Goal: Transaction & Acquisition: Book appointment/travel/reservation

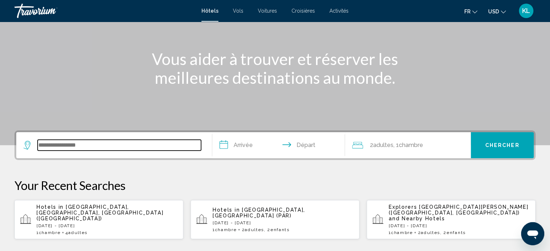
click at [103, 141] on input "Search widget" at bounding box center [119, 145] width 163 height 11
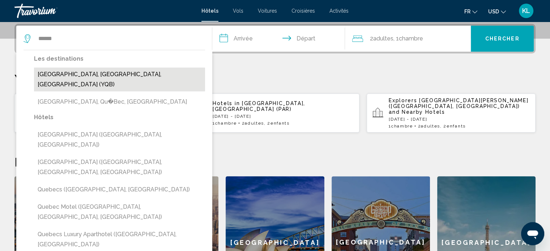
click at [87, 72] on button "[GEOGRAPHIC_DATA], [GEOGRAPHIC_DATA], [GEOGRAPHIC_DATA] (YQB)" at bounding box center [119, 80] width 171 height 24
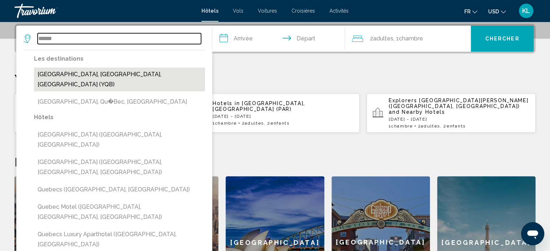
type input "**********"
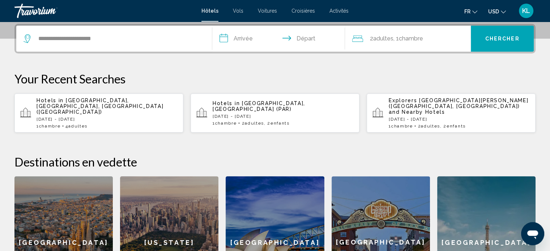
click at [242, 38] on input "**********" at bounding box center [280, 40] width 136 height 28
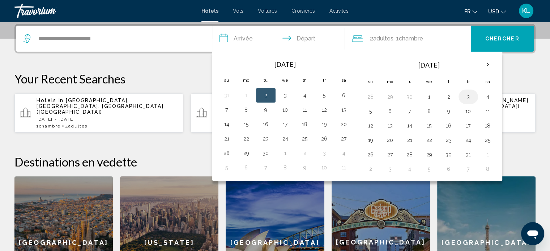
click at [466, 99] on button "3" at bounding box center [469, 97] width 12 height 10
click at [373, 112] on button "5" at bounding box center [371, 111] width 12 height 10
type input "**********"
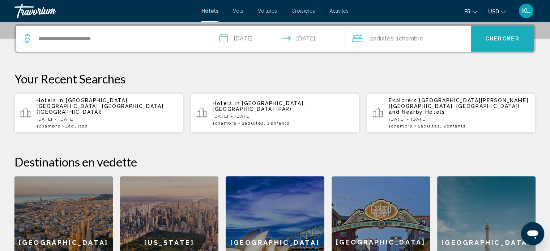
click at [498, 36] on span "Chercher" at bounding box center [502, 39] width 34 height 6
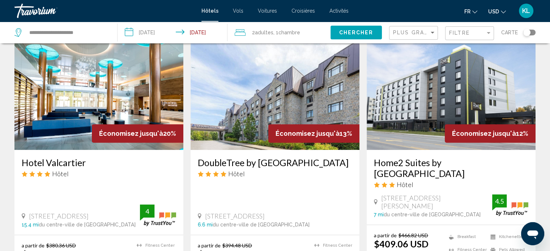
scroll to position [327, 0]
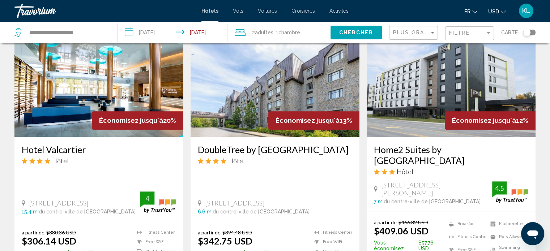
click at [504, 10] on icon "Change currency" at bounding box center [503, 11] width 5 height 5
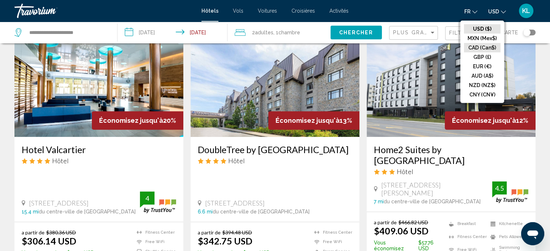
click at [480, 47] on button "CAD (Can$)" at bounding box center [482, 47] width 37 height 9
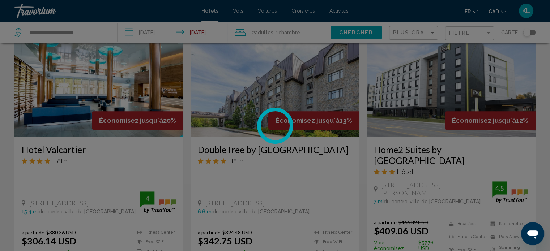
scroll to position [0, 0]
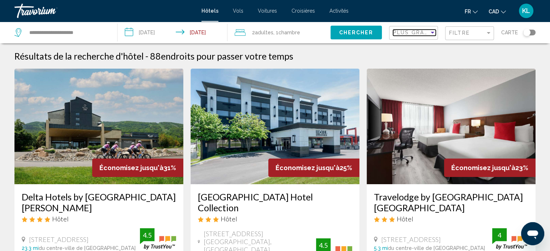
click at [395, 31] on span "Plus grandes économies" at bounding box center [436, 33] width 86 height 6
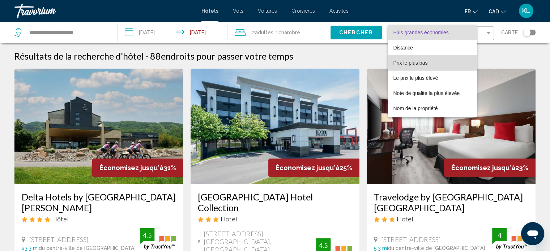
click at [405, 64] on span "Prix le plus bas" at bounding box center [410, 63] width 34 height 6
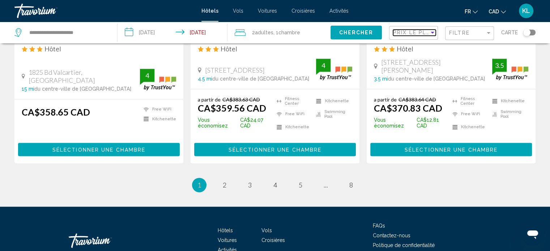
scroll to position [973, 0]
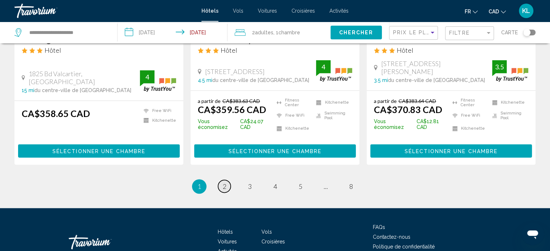
click at [223, 183] on span "2" at bounding box center [225, 187] width 4 height 8
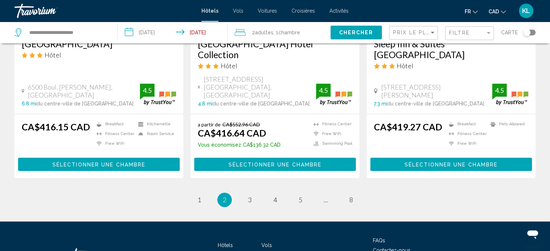
scroll to position [1009, 0]
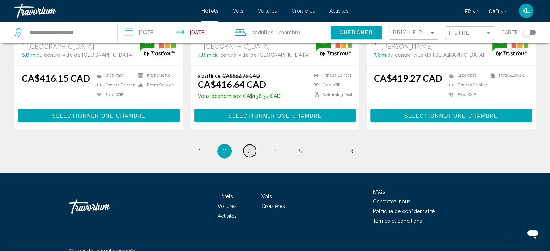
click at [249, 147] on span "3" at bounding box center [250, 151] width 4 height 8
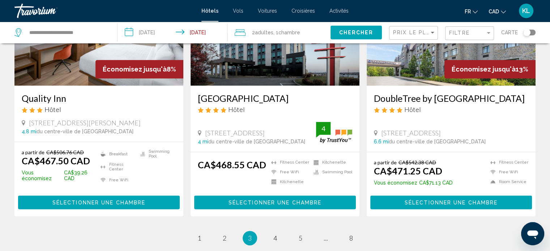
scroll to position [1011, 0]
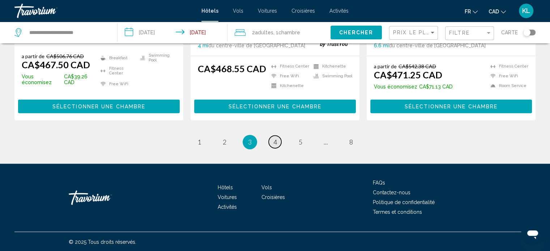
click at [273, 141] on span "4" at bounding box center [275, 142] width 4 height 8
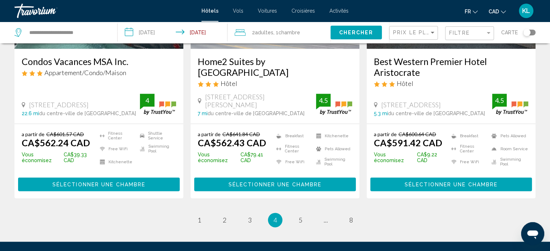
scroll to position [1029, 0]
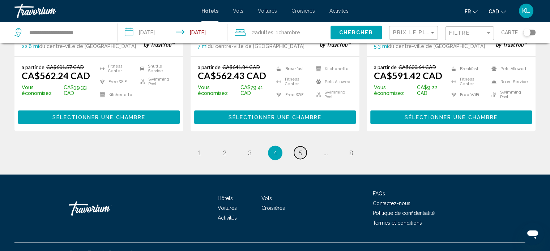
click at [301, 149] on span "5" at bounding box center [301, 153] width 4 height 8
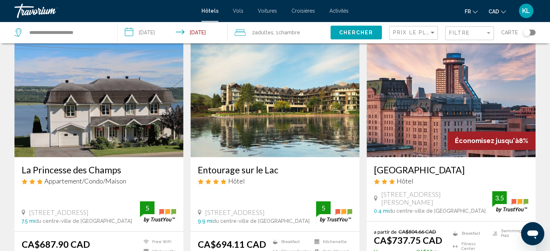
scroll to position [585, 0]
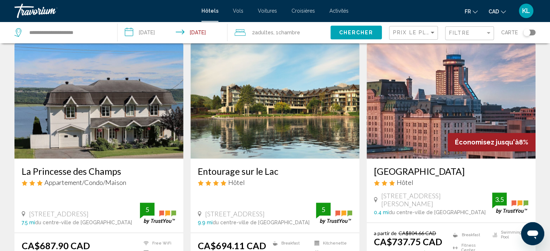
click at [270, 91] on img "Main content" at bounding box center [275, 101] width 169 height 116
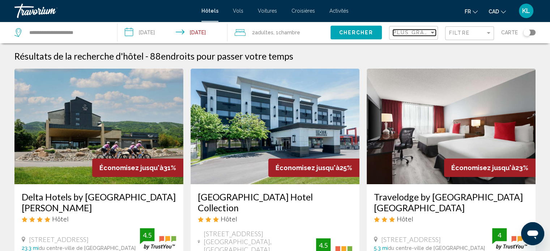
click at [423, 31] on span "Plus grandes économies" at bounding box center [436, 33] width 86 height 6
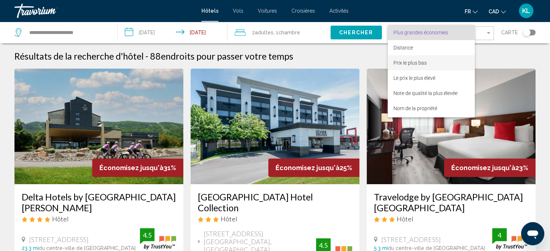
click at [412, 63] on span "Prix le plus bas" at bounding box center [409, 63] width 33 height 6
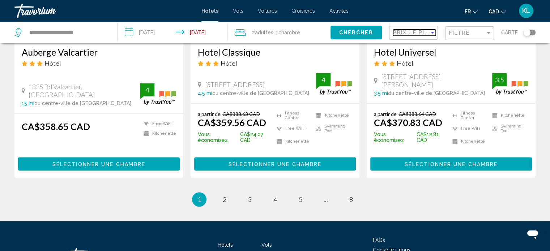
scroll to position [998, 0]
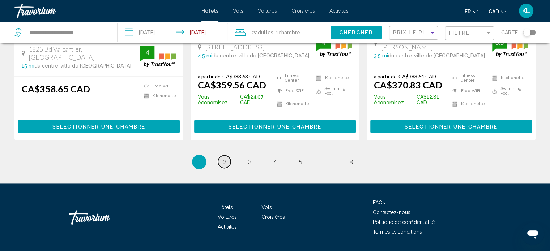
click at [225, 158] on span "2" at bounding box center [225, 162] width 4 height 8
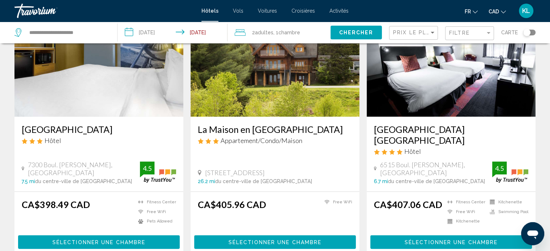
scroll to position [604, 0]
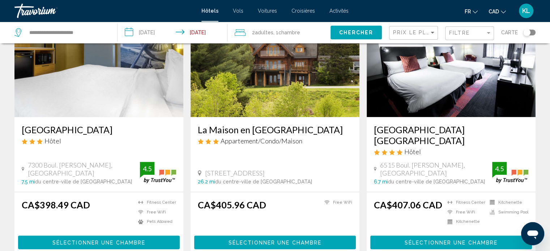
click at [427, 242] on span "Sélectionner une chambre" at bounding box center [451, 243] width 93 height 6
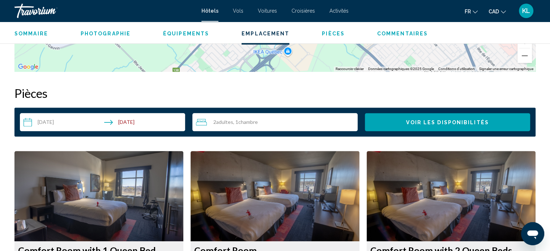
scroll to position [958, 0]
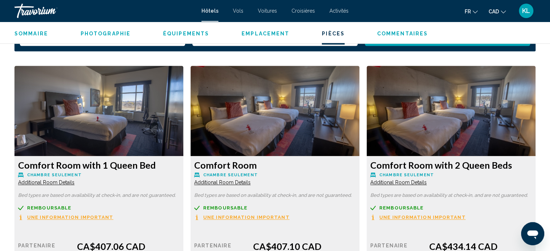
click at [52, 219] on span "Une information important" at bounding box center [70, 217] width 86 height 5
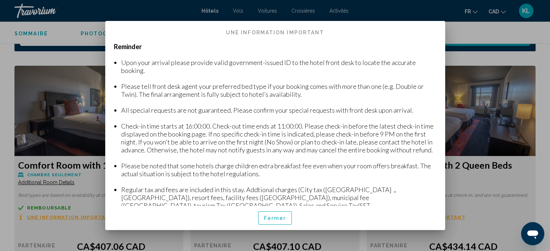
scroll to position [97, 0]
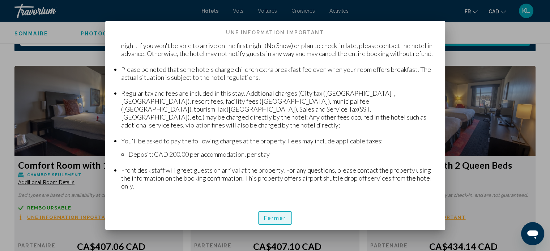
click at [279, 216] on span "Fermer" at bounding box center [275, 219] width 22 height 6
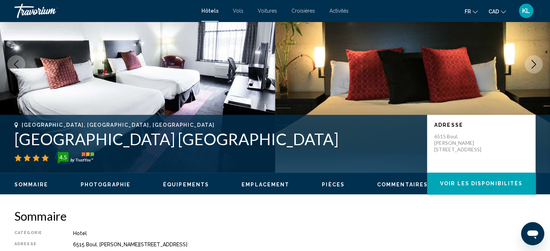
scroll to position [1, 0]
